Goal: Task Accomplishment & Management: Complete application form

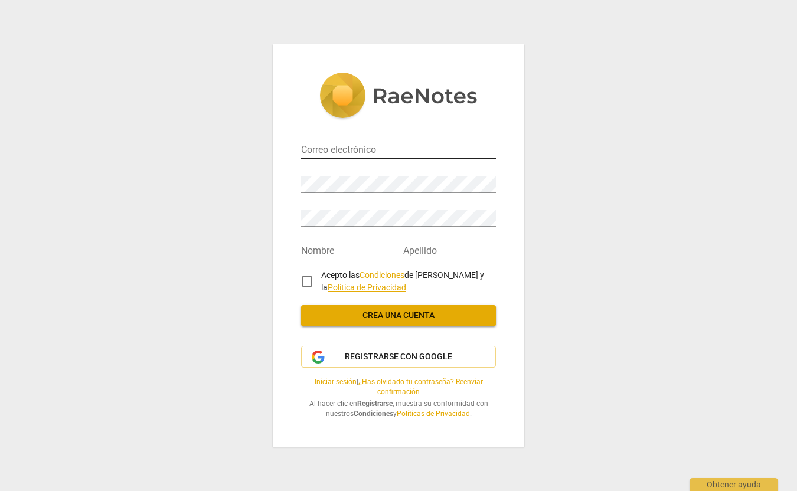
click at [367, 146] on input "email" at bounding box center [398, 150] width 195 height 17
type input "[EMAIL_ADDRESS][DOMAIN_NAME]"
type input "[PERSON_NAME]"
type input "[PERSON_NAME] [PERSON_NAME]"
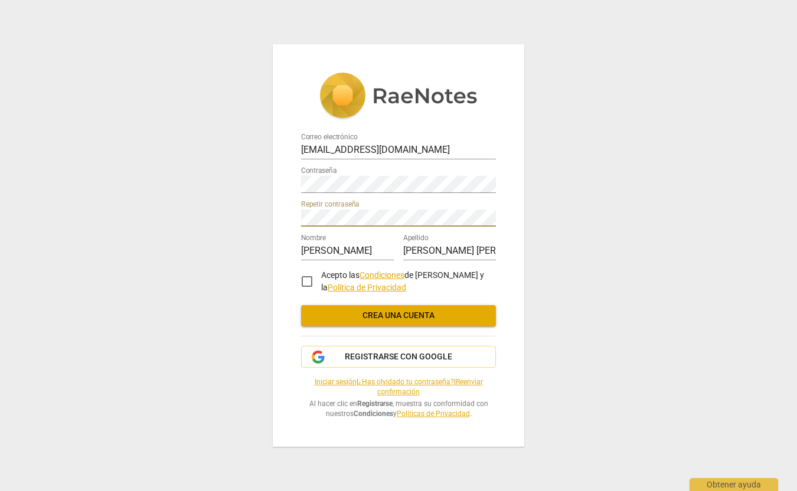
click at [306, 279] on input "Acepto las Condiciones de RaeNotes y la Política de Privacidad" at bounding box center [307, 281] width 28 height 28
checkbox input "true"
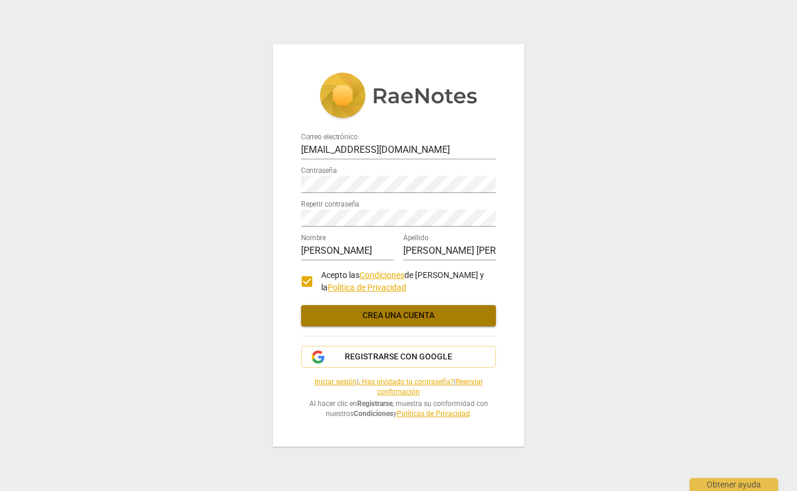
click at [371, 313] on span "Crea una cuenta" at bounding box center [399, 316] width 176 height 12
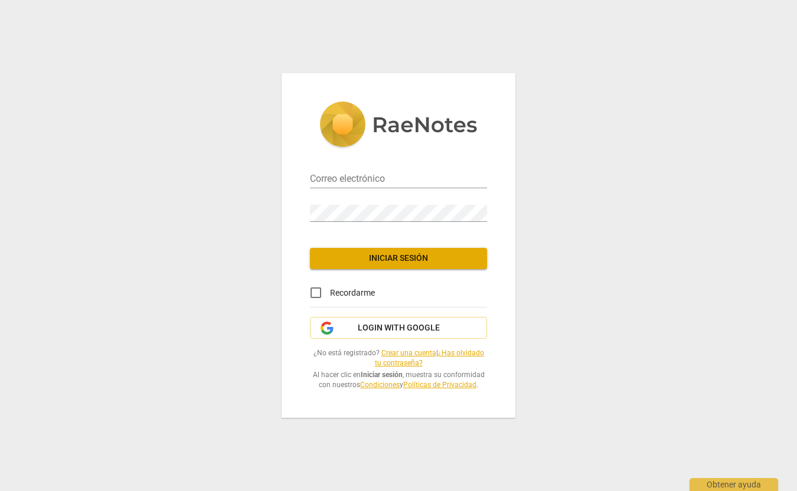
type input "[EMAIL_ADDRESS][DOMAIN_NAME]"
click at [346, 254] on span "Iniciar sesión" at bounding box center [398, 259] width 158 height 12
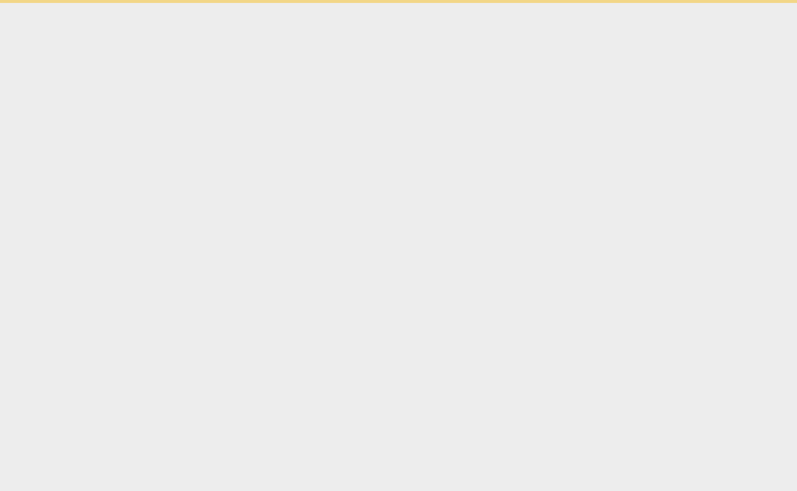
click at [311, 3] on html "Obtener ayuda" at bounding box center [398, 1] width 797 height 3
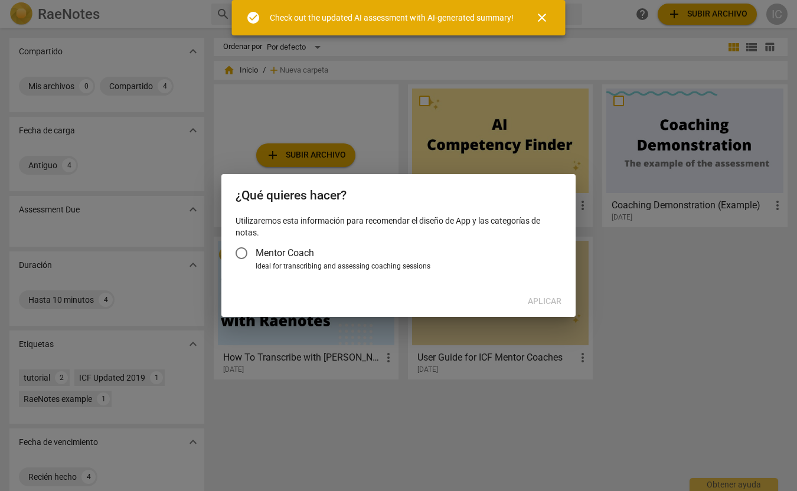
click at [544, 12] on span "close" at bounding box center [542, 18] width 14 height 14
